Goal: Transaction & Acquisition: Purchase product/service

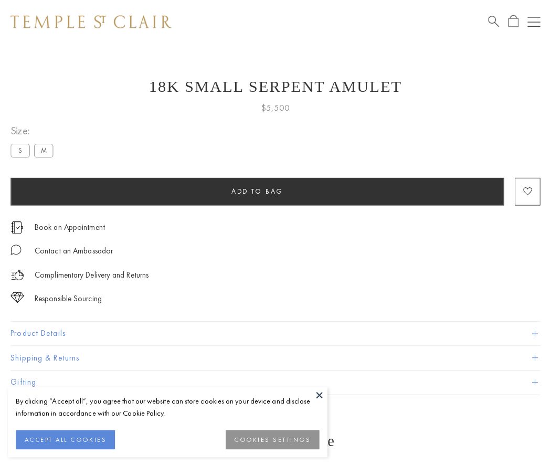
scroll to position [4, 0]
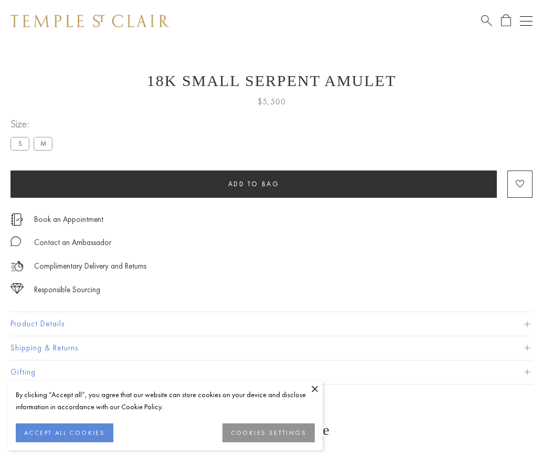
click at [253, 184] on span "Add to bag" at bounding box center [253, 183] width 51 height 9
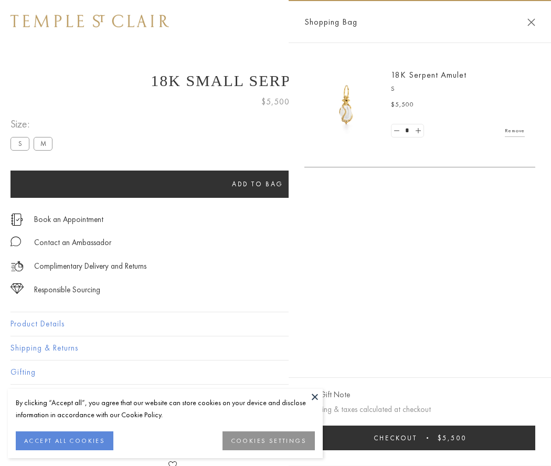
click at [422, 437] on button "Checkout $5,500" at bounding box center [419, 437] width 231 height 25
